Goal: Task Accomplishment & Management: Manage account settings

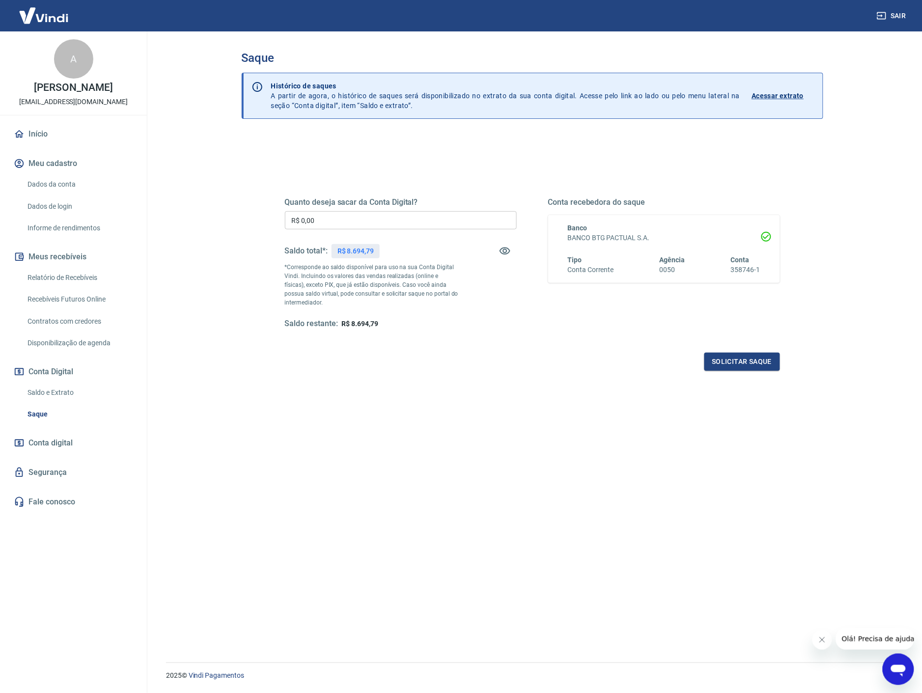
click at [413, 269] on p "*Corresponde ao saldo disponível para uso na sua Conta Digital Vindi. Incluindo…" at bounding box center [372, 285] width 174 height 44
drag, startPoint x: 394, startPoint y: 286, endPoint x: 379, endPoint y: 291, distance: 15.4
click at [392, 287] on p "*Corresponde ao saldo disponível para uso na sua Conta Digital Vindi. Incluindo…" at bounding box center [372, 285] width 174 height 44
click at [56, 392] on link "Saldo e Extrato" at bounding box center [80, 393] width 112 height 20
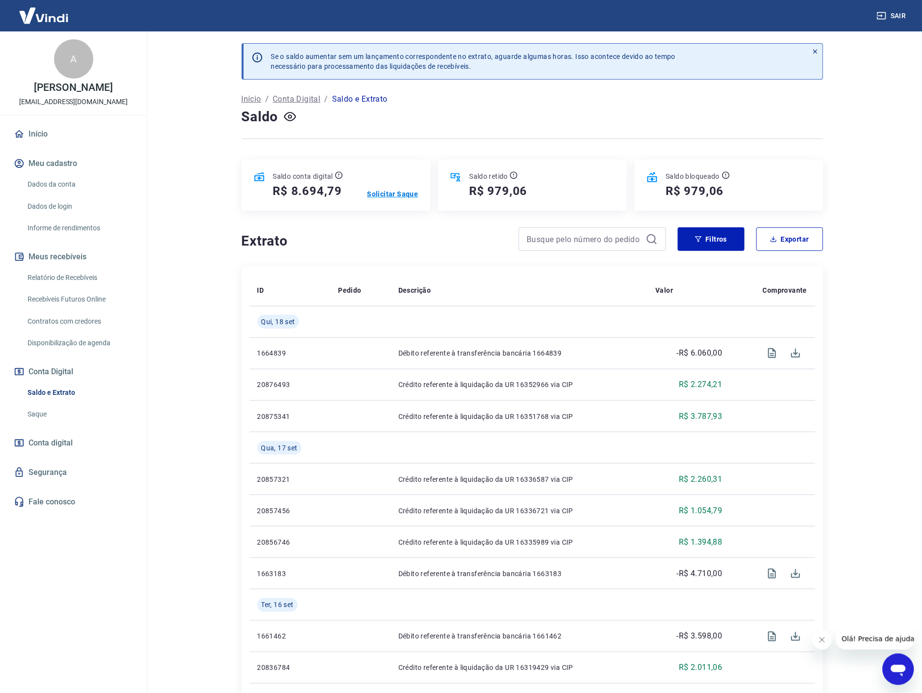
click at [395, 194] on p "Solicitar Saque" at bounding box center [392, 194] width 51 height 10
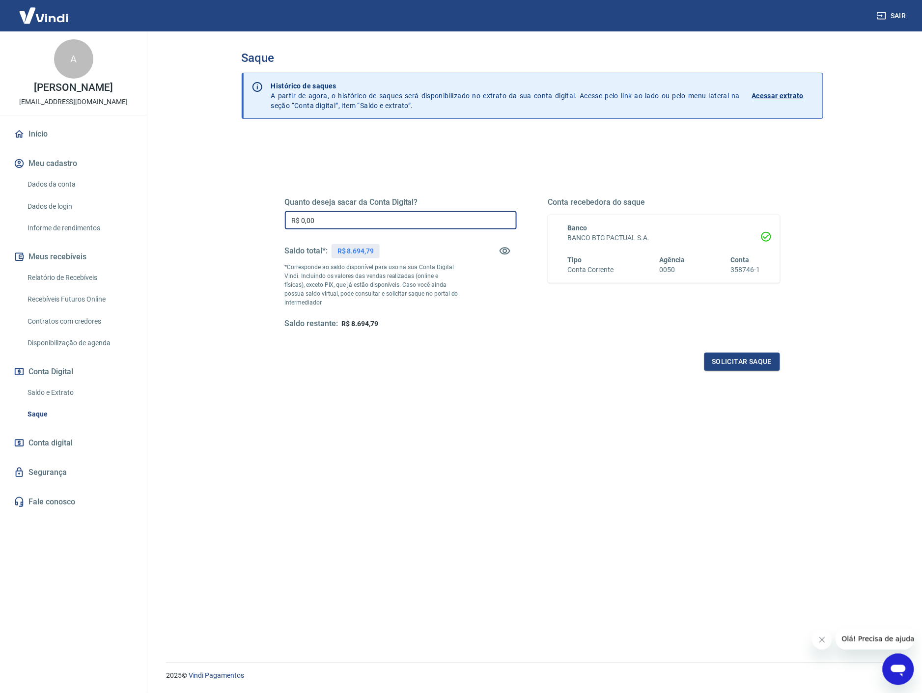
click at [381, 224] on input "R$ 0,00" at bounding box center [401, 220] width 232 height 18
click at [428, 219] on input "R$ 0,00" at bounding box center [401, 220] width 232 height 18
type input "R$ 8.694,00"
click at [608, 522] on div "Quanto deseja sacar da Conta Digital? R$ 8.694,00 ​ Saldo total*: R$ 8.694,79 *…" at bounding box center [533, 429] width 582 height 588
click at [746, 364] on button "Solicitar saque" at bounding box center [743, 362] width 76 height 18
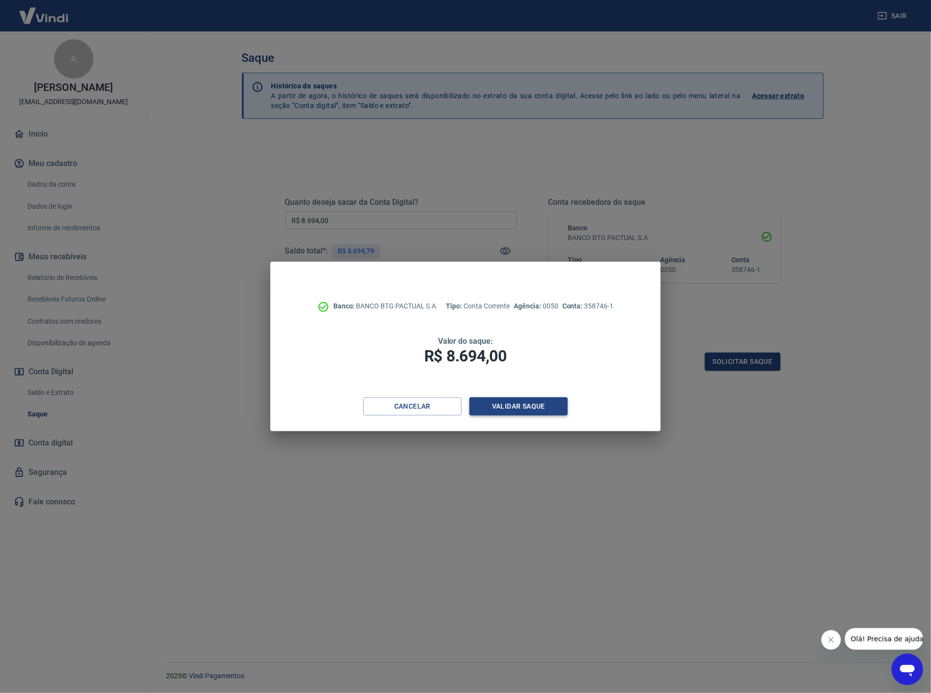
click at [536, 404] on button "Validar saque" at bounding box center [518, 406] width 98 height 18
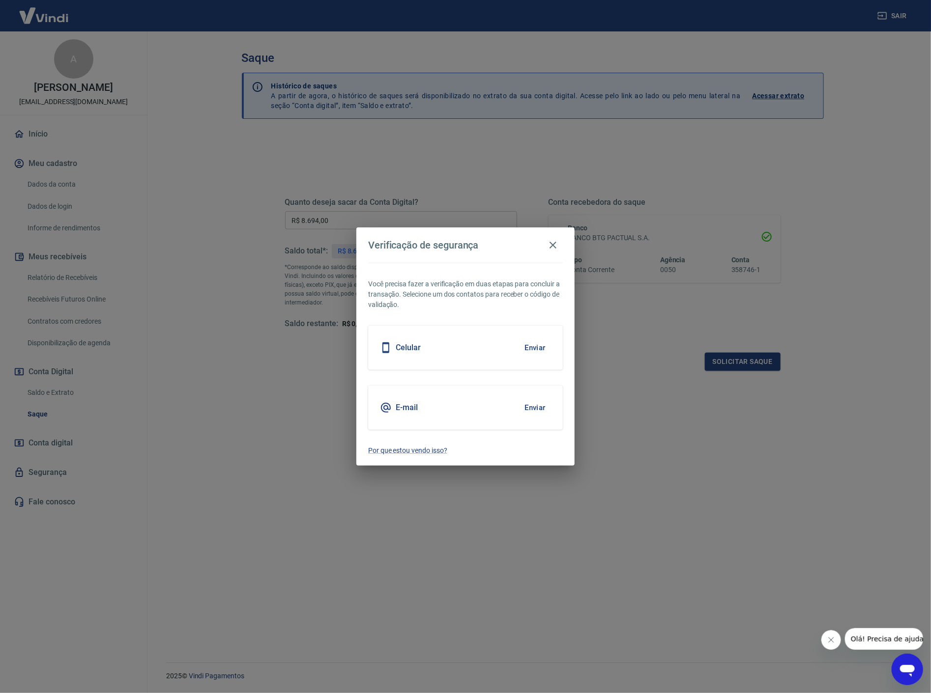
click at [535, 404] on button "Enviar" at bounding box center [535, 407] width 32 height 21
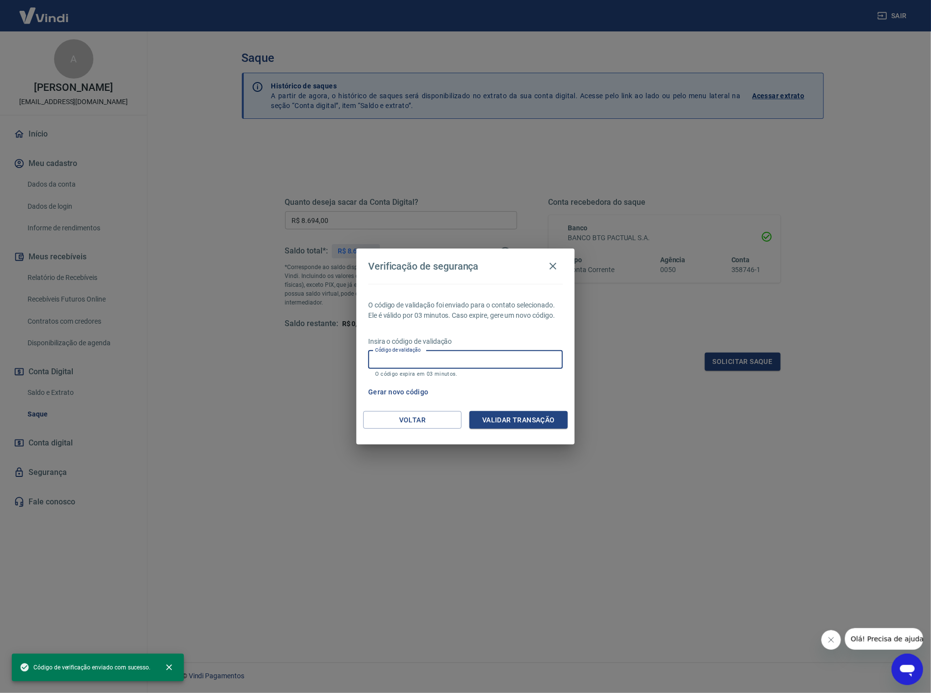
click at [434, 359] on input "Código de validação" at bounding box center [465, 360] width 195 height 18
paste input "876169"
type input "876169"
click at [526, 420] on button "Validar transação" at bounding box center [518, 420] width 98 height 18
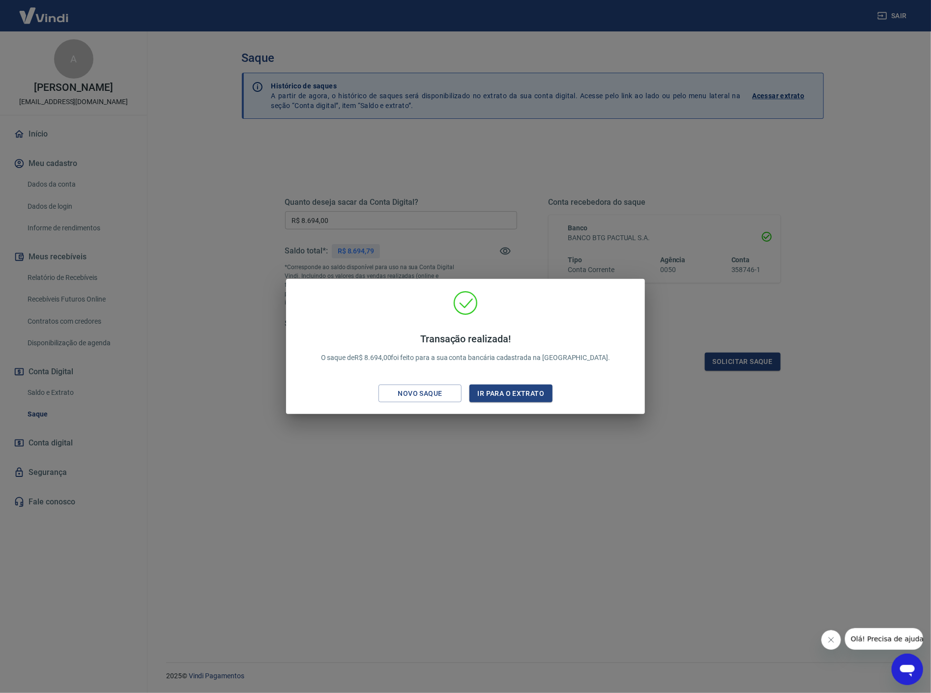
click at [494, 501] on div "Transação realizada! O saque de R$ 8.694,00 foi feito para a sua conta bancária…" at bounding box center [465, 346] width 931 height 693
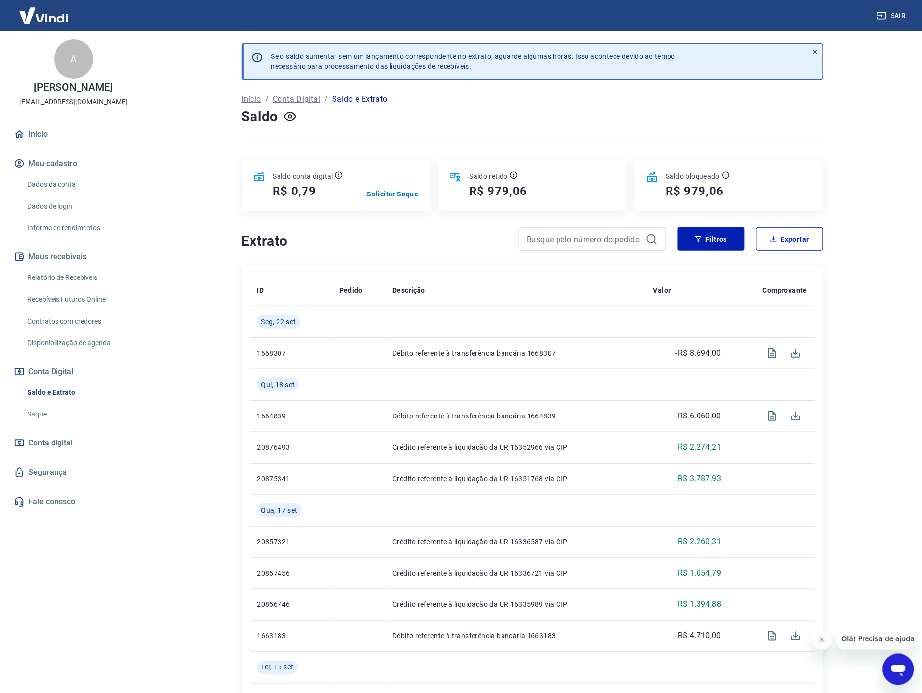
click at [164, 500] on main "Se o saldo aumentar sem um lançamento correspondente no extrato, aguarde alguma…" at bounding box center [532, 362] width 780 height 662
click at [48, 138] on link "Início" at bounding box center [73, 134] width 123 height 22
